Goal: Check status: Check status

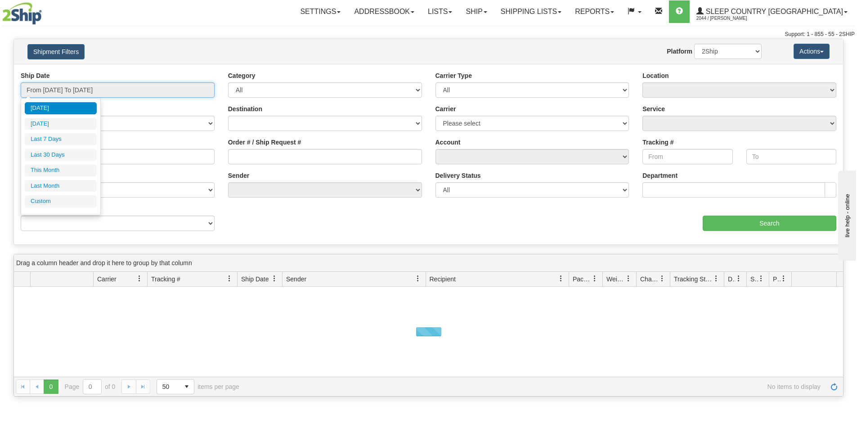
click at [187, 90] on input "From [DATE] To [DATE]" at bounding box center [118, 89] width 194 height 15
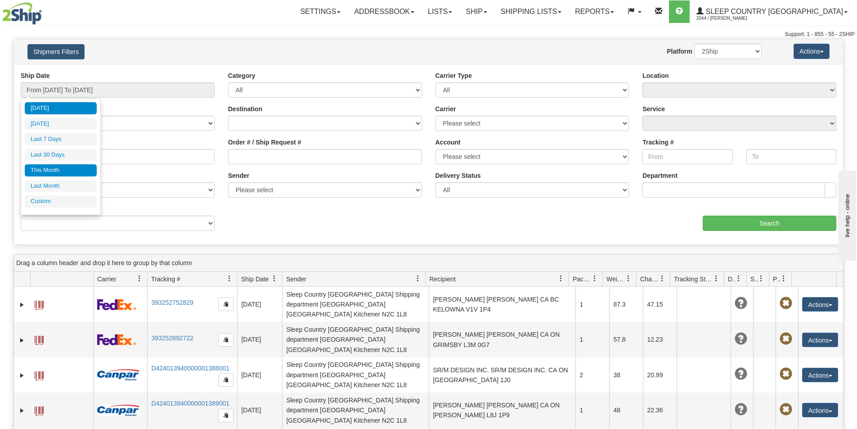
click at [70, 166] on li "This Month" at bounding box center [61, 170] width 72 height 12
type input "From 09/01/2025 To 09/30/2025"
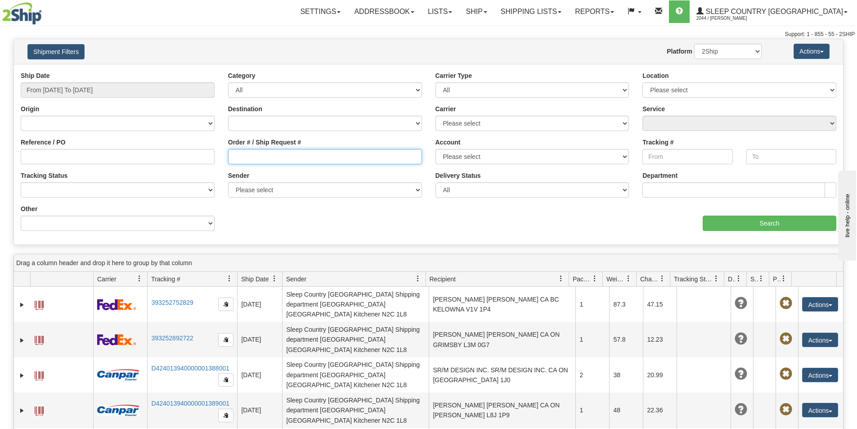
click at [228, 157] on input "Order # / Ship Request #" at bounding box center [325, 156] width 194 height 15
paste input "9000I085868"
type input "9000I085868"
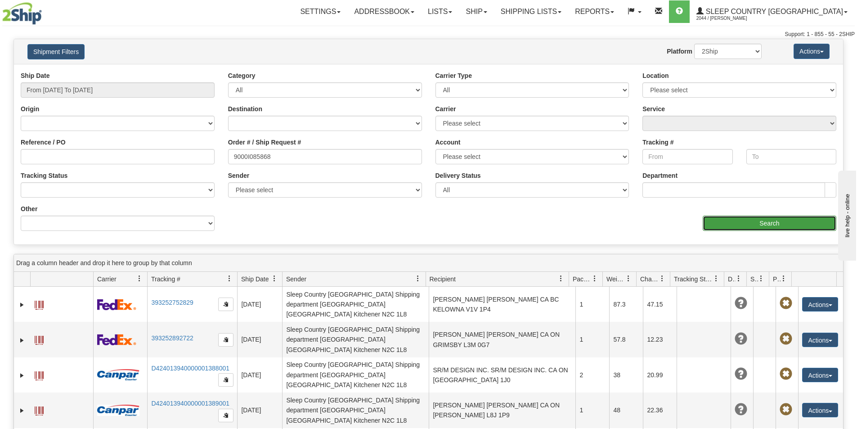
click at [740, 218] on input "Search" at bounding box center [770, 222] width 134 height 15
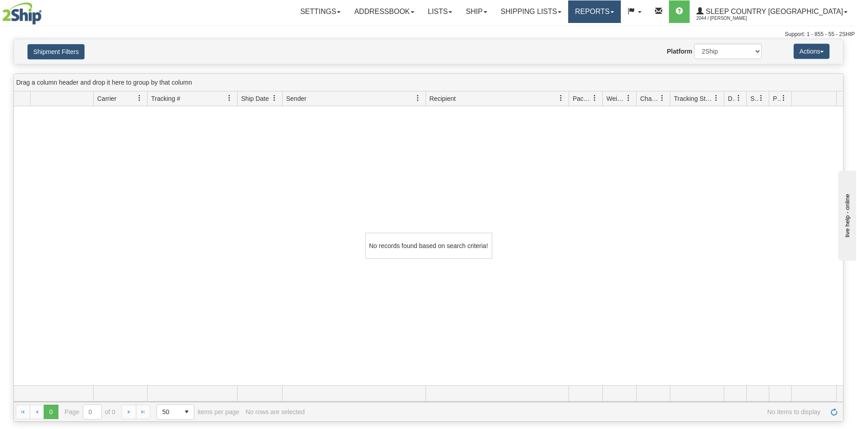
click at [614, 11] on span at bounding box center [612, 12] width 4 height 2
click at [528, 53] on div "Website Agent Nothing selected Client User Platform 2Ship Imported" at bounding box center [463, 51] width 612 height 15
click at [561, 11] on span at bounding box center [560, 12] width 4 height 2
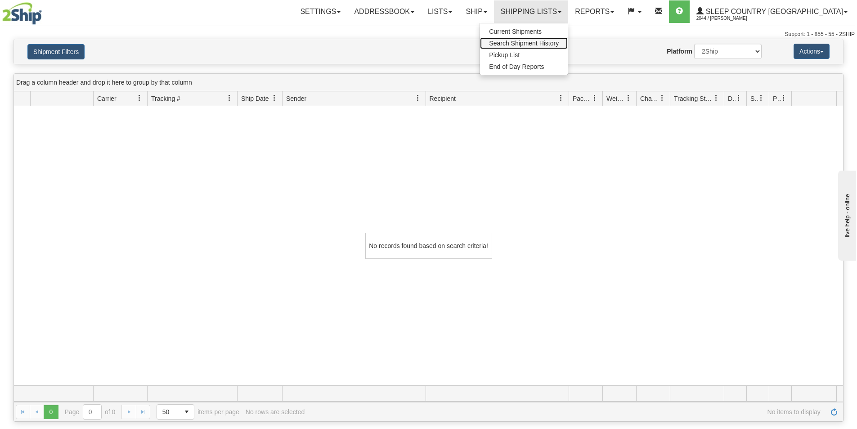
click at [559, 41] on span "Search Shipment History" at bounding box center [524, 43] width 70 height 7
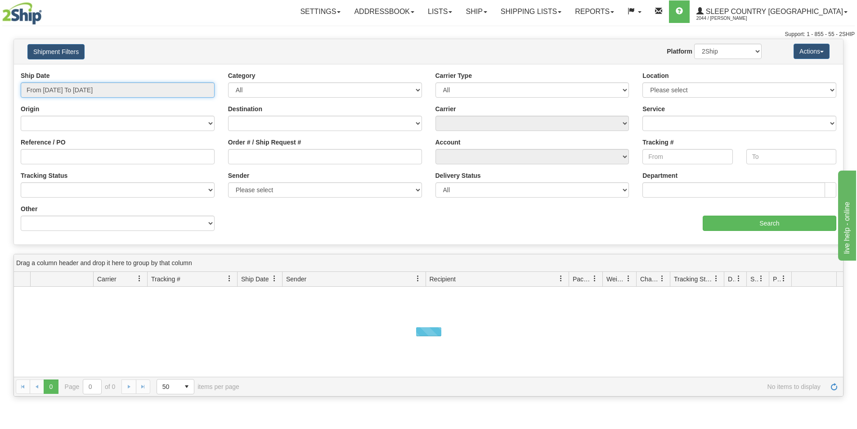
click at [178, 89] on input "From [DATE] To [DATE]" at bounding box center [118, 89] width 194 height 15
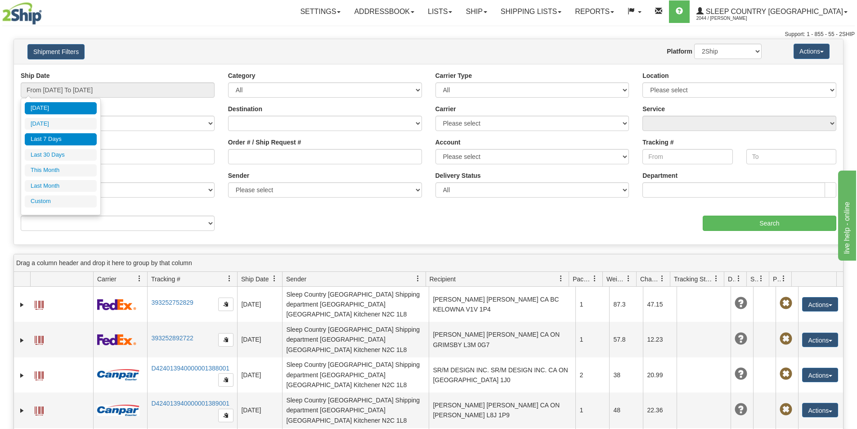
click at [76, 136] on li "Last 7 Days" at bounding box center [61, 139] width 72 height 12
type input "From 09/10/2025 To 09/16/2025"
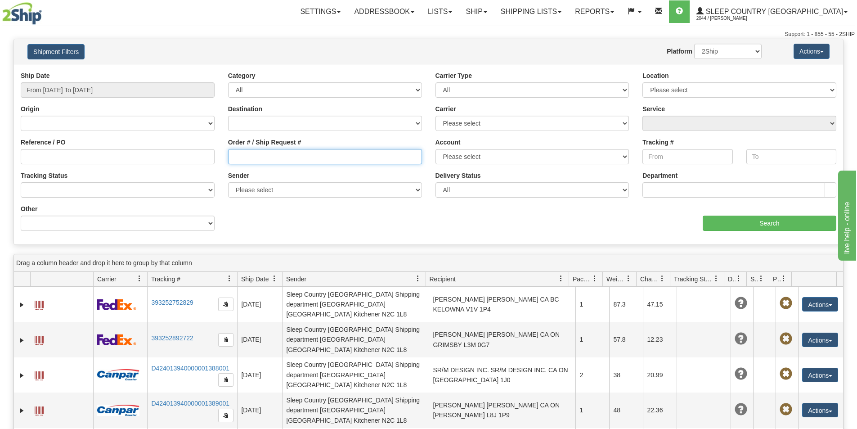
click at [233, 154] on input "Order # / Ship Request #" at bounding box center [325, 156] width 194 height 15
paste input "9000I085868"
type input "9000I085868"
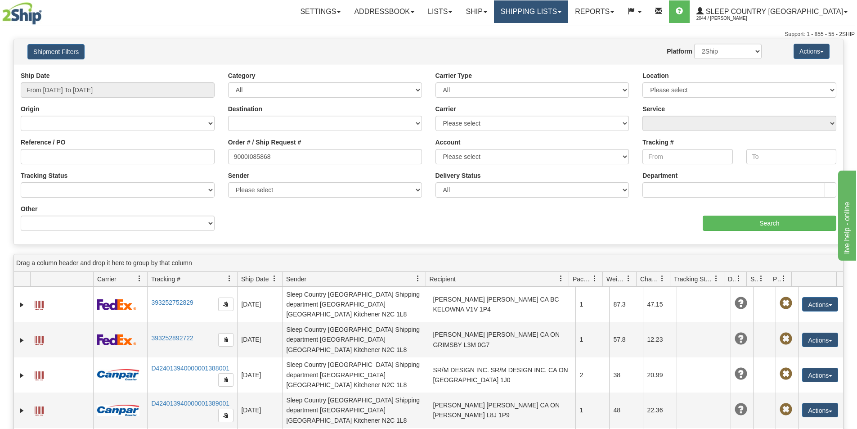
click at [568, 13] on link "Shipping lists" at bounding box center [531, 11] width 74 height 22
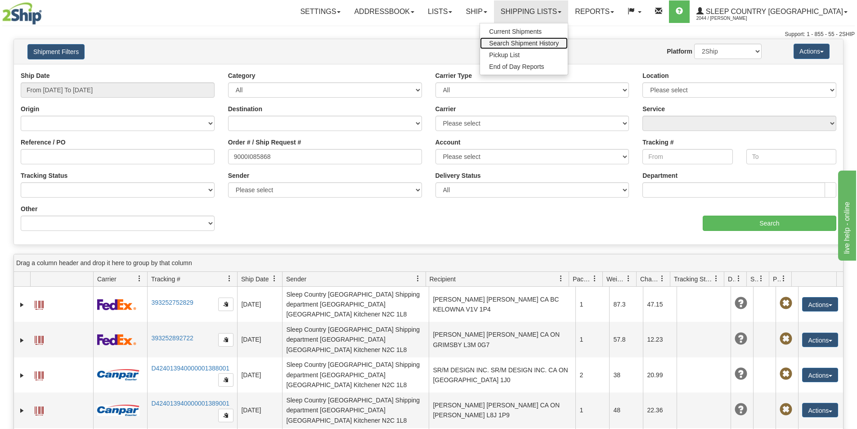
click at [559, 41] on span "Search Shipment History" at bounding box center [524, 43] width 70 height 7
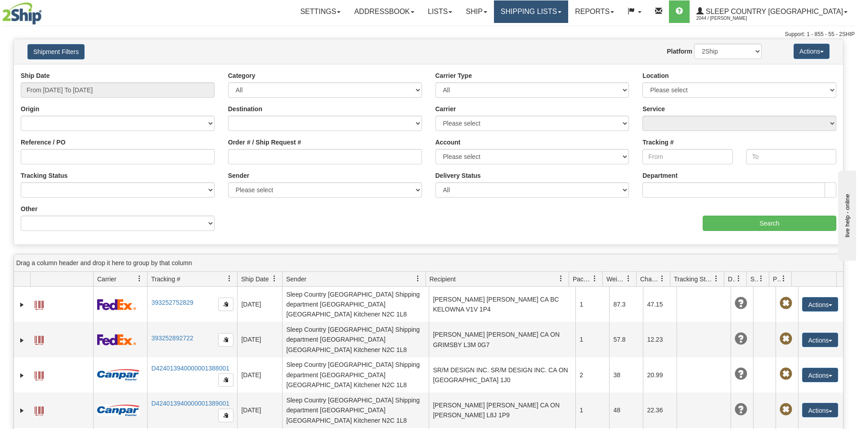
click at [568, 5] on link "Shipping lists" at bounding box center [531, 11] width 74 height 22
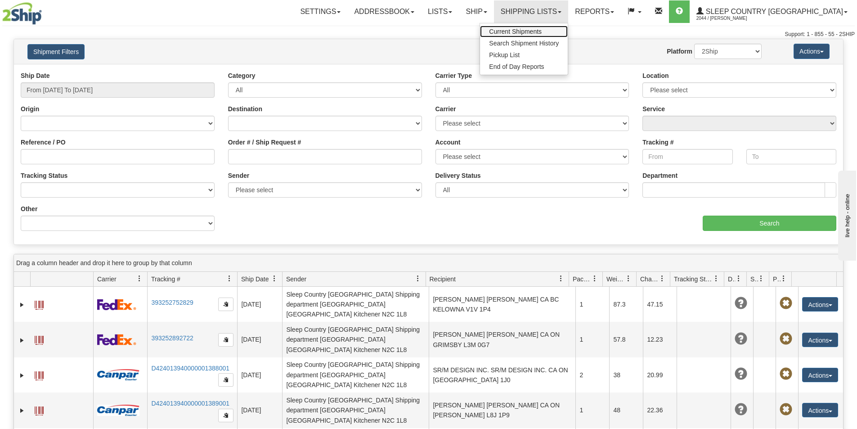
click at [541, 29] on span "Current Shipments" at bounding box center [515, 31] width 53 height 7
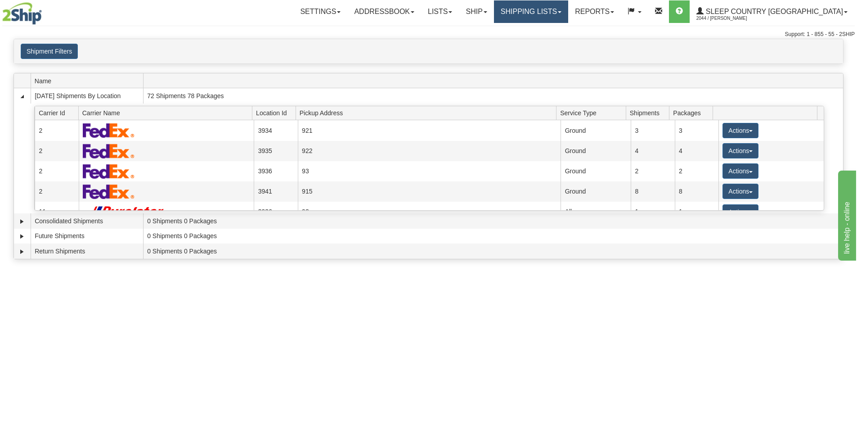
click at [561, 13] on span at bounding box center [560, 12] width 4 height 2
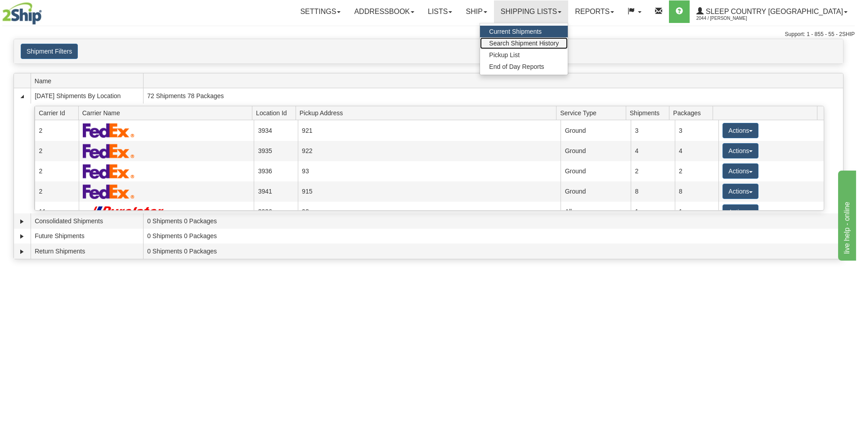
click at [568, 37] on link "Search Shipment History" at bounding box center [524, 43] width 88 height 12
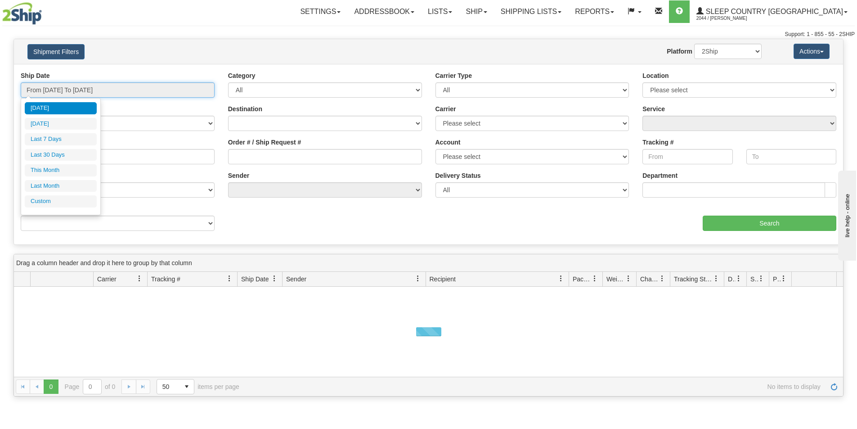
click at [130, 88] on input "From [DATE] To [DATE]" at bounding box center [118, 89] width 194 height 15
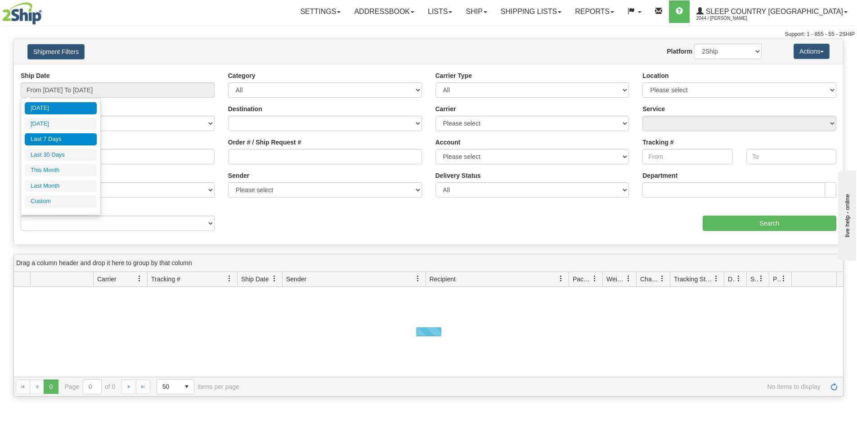
click at [60, 136] on li "Last 7 Days" at bounding box center [61, 139] width 72 height 12
type input "From [DATE] To [DATE]"
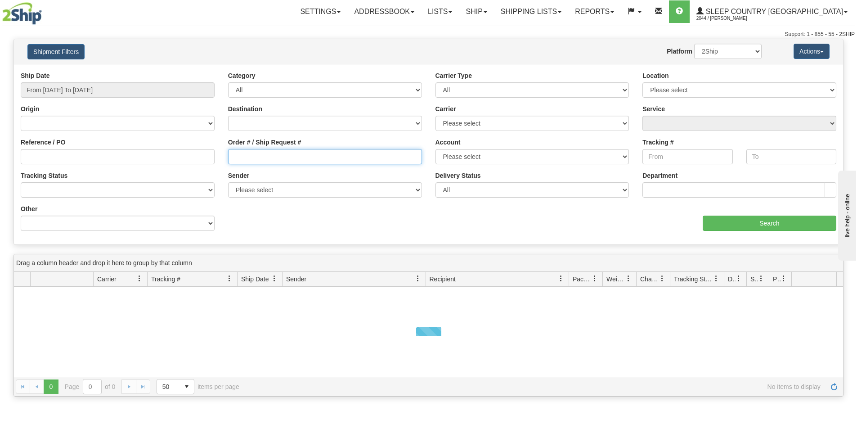
click at [234, 156] on input "Order # / Ship Request #" at bounding box center [325, 156] width 194 height 15
paste input "9000I085868"
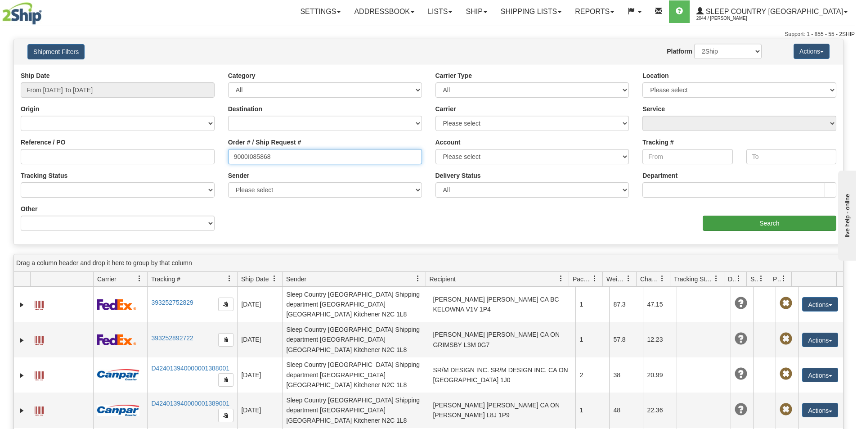
type input "9000I085868"
click at [769, 223] on input "Search" at bounding box center [770, 222] width 134 height 15
